Goal: Information Seeking & Learning: Learn about a topic

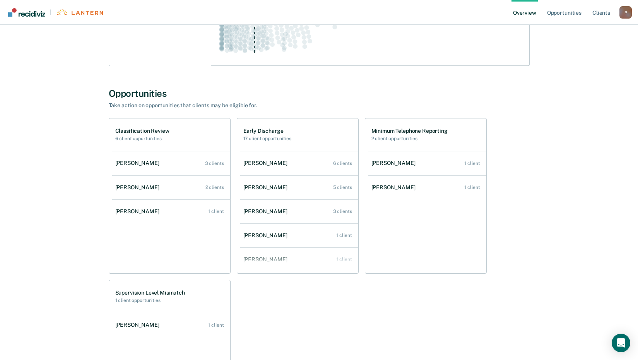
scroll to position [225, 0]
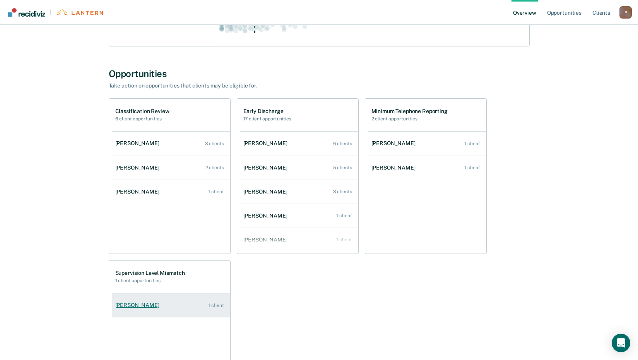
click at [143, 308] on div "[PERSON_NAME]" at bounding box center [138, 305] width 47 height 7
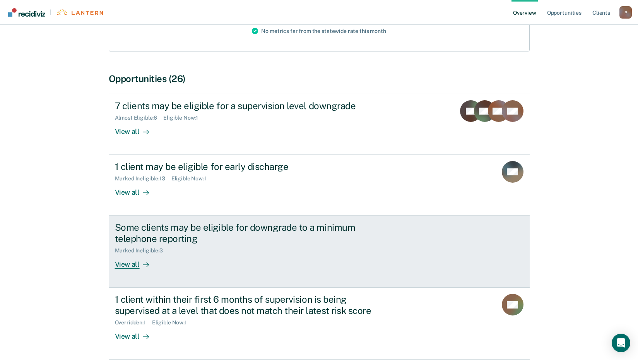
scroll to position [156, 0]
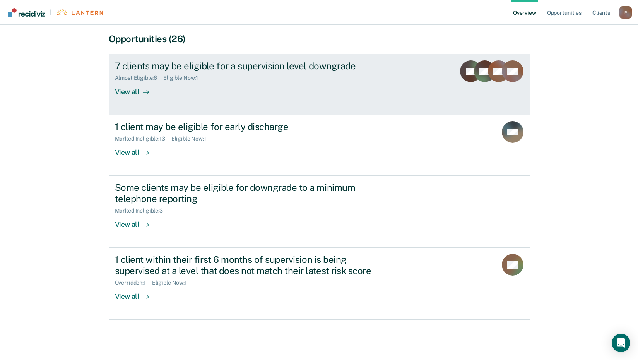
click at [125, 93] on div "View all" at bounding box center [136, 88] width 43 height 15
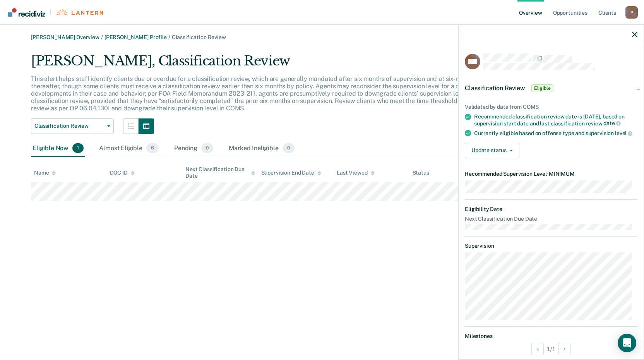
click at [419, 215] on div "[PERSON_NAME] Overview / [PERSON_NAME] Profile / Classification Review [PERSON_…" at bounding box center [322, 184] width 626 height 301
click at [428, 124] on div "Classification Review Early Discharge Classification Review Minimum Telephone R…" at bounding box center [272, 125] width 483 height 15
click at [480, 137] on div "Currently eligible based on offense type and supervision level" at bounding box center [555, 133] width 163 height 7
click at [511, 151] on icon "button" at bounding box center [511, 151] width 3 height 2
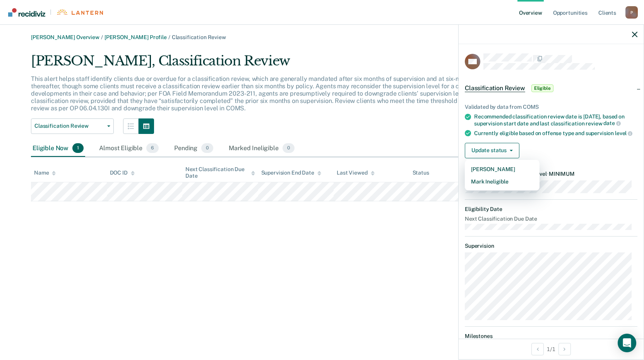
click at [387, 261] on div "[PERSON_NAME] Overview / [PERSON_NAME] Profile / Classification Review [PERSON_…" at bounding box center [322, 184] width 626 height 301
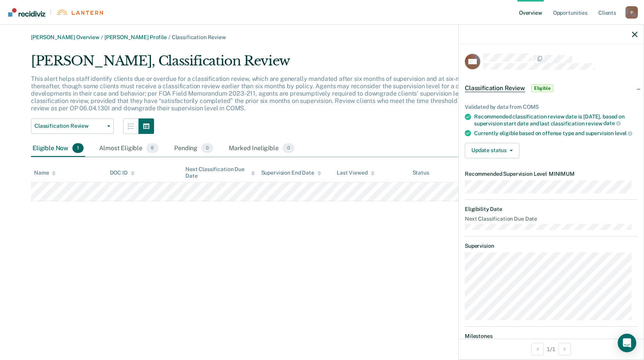
drag, startPoint x: 157, startPoint y: 247, endPoint x: 164, endPoint y: 241, distance: 9.6
click at [156, 247] on div "[PERSON_NAME] Overview / [PERSON_NAME] Profile / Classification Review [PERSON_…" at bounding box center [322, 184] width 626 height 301
click at [637, 33] on icon "button" at bounding box center [634, 34] width 5 height 5
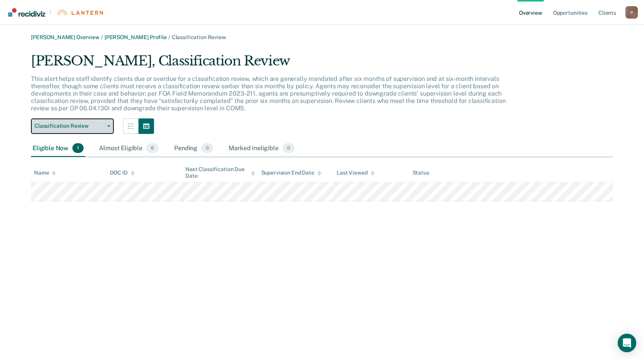
click at [111, 124] on button "Classification Review" at bounding box center [72, 125] width 83 height 15
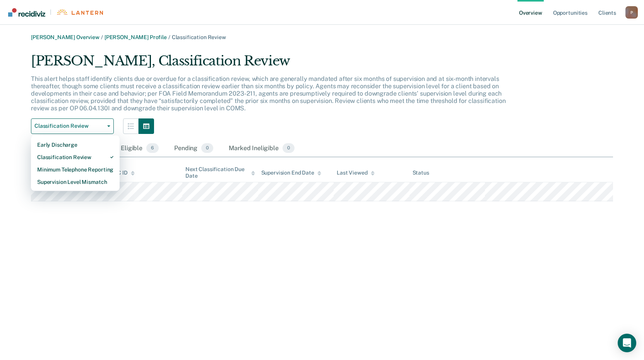
click at [330, 110] on div "This alert helps staff identify clients due or overdue for a classification rev…" at bounding box center [272, 96] width 483 height 43
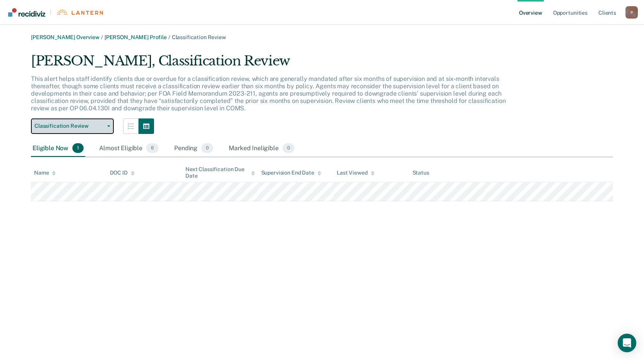
click at [98, 127] on span "Classification Review" at bounding box center [69, 126] width 70 height 7
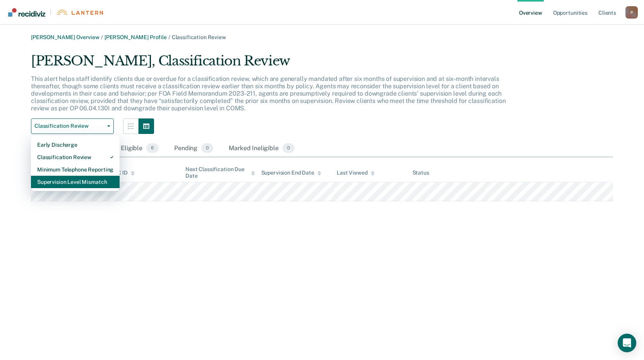
click at [84, 181] on div "Supervision Level Mismatch" at bounding box center [75, 182] width 76 height 12
